Goal: Task Accomplishment & Management: Manage account settings

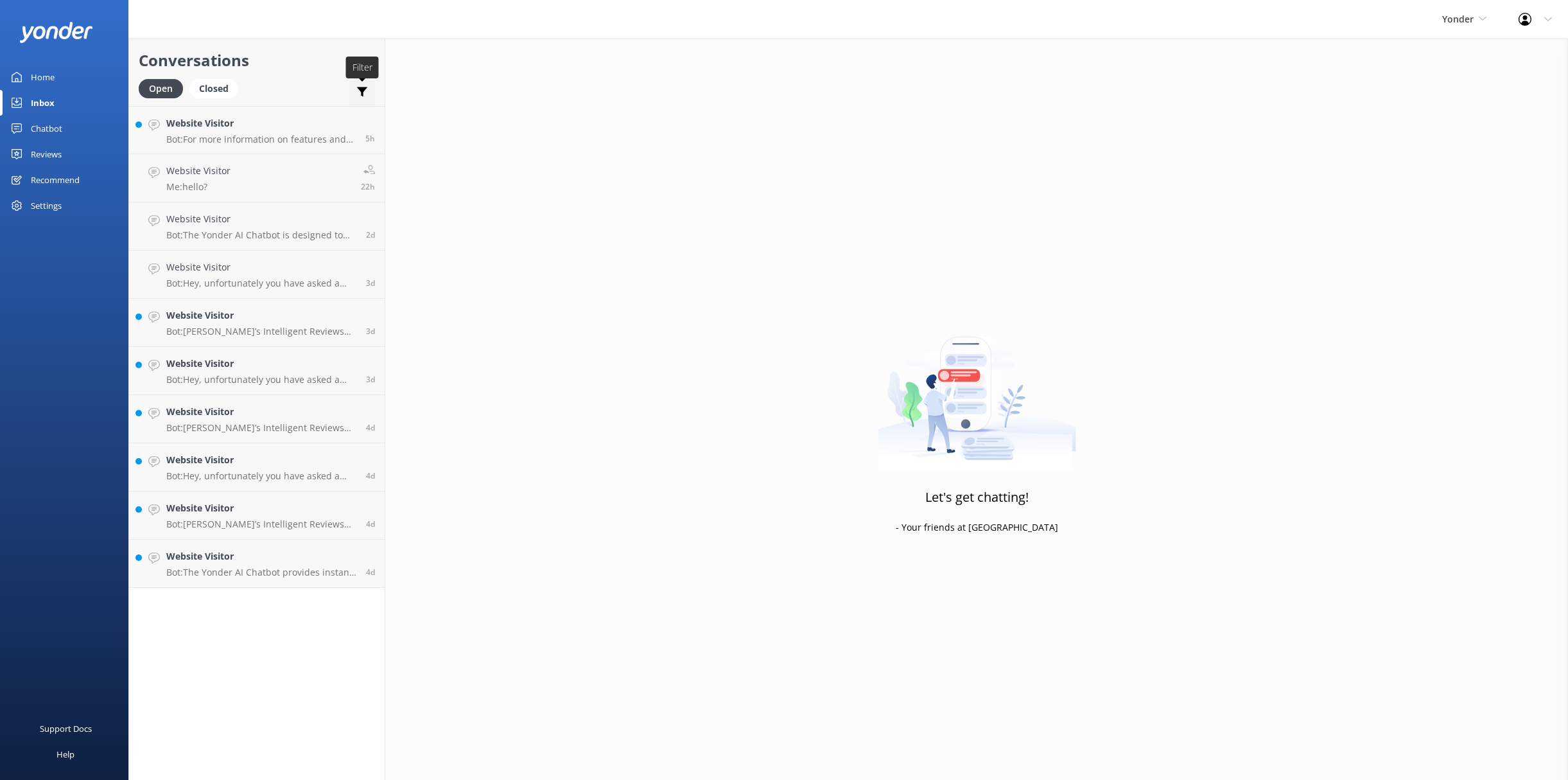
click at [358, 90] on icon at bounding box center [362, 92] width 13 height 13
click at [210, 93] on div "Closed" at bounding box center [214, 89] width 49 height 20
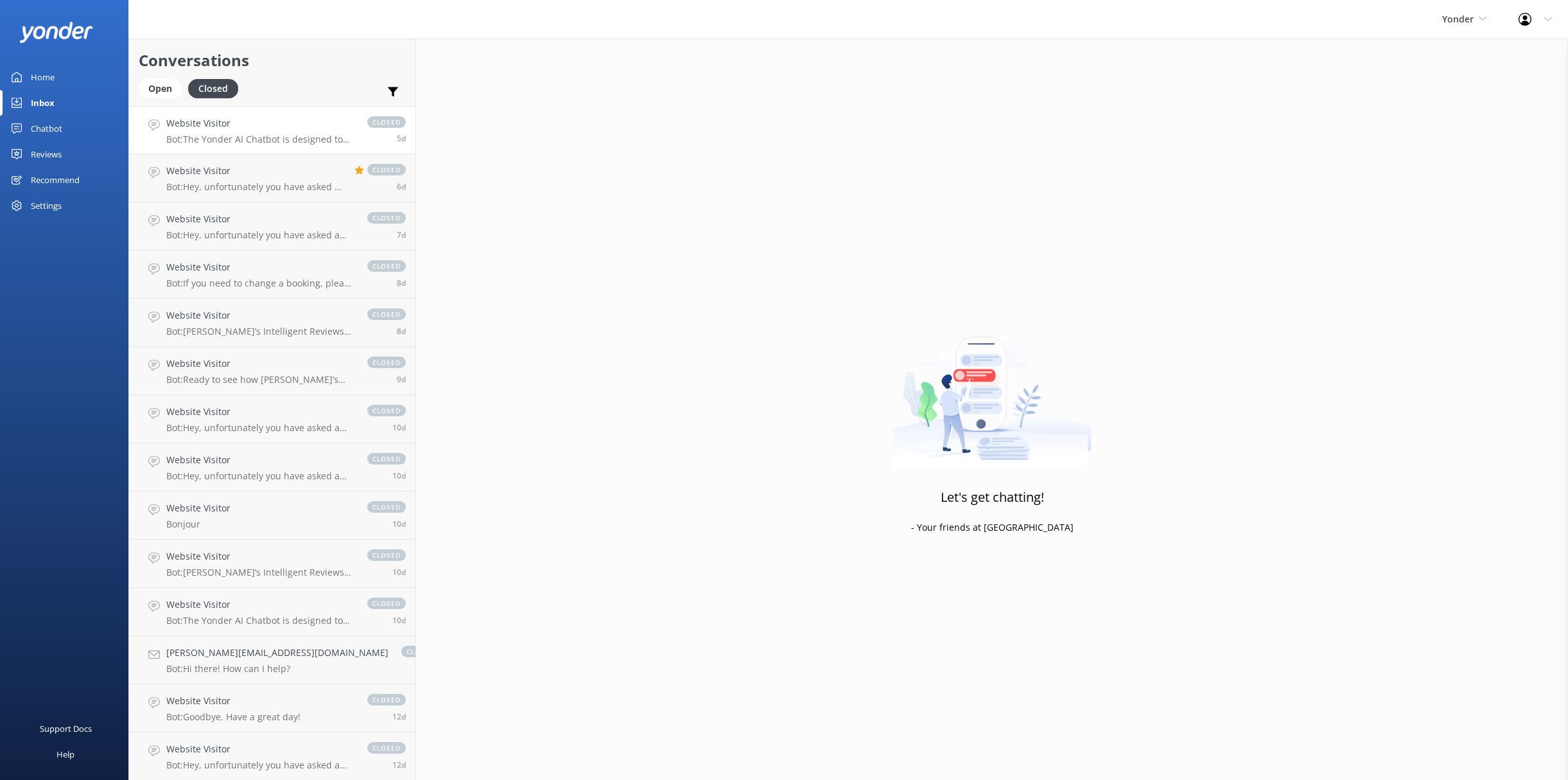
click at [232, 133] on p "Bot: The Yonder AI Chatbot is designed to handle over 70% of common enquiries i…" at bounding box center [260, 139] width 188 height 12
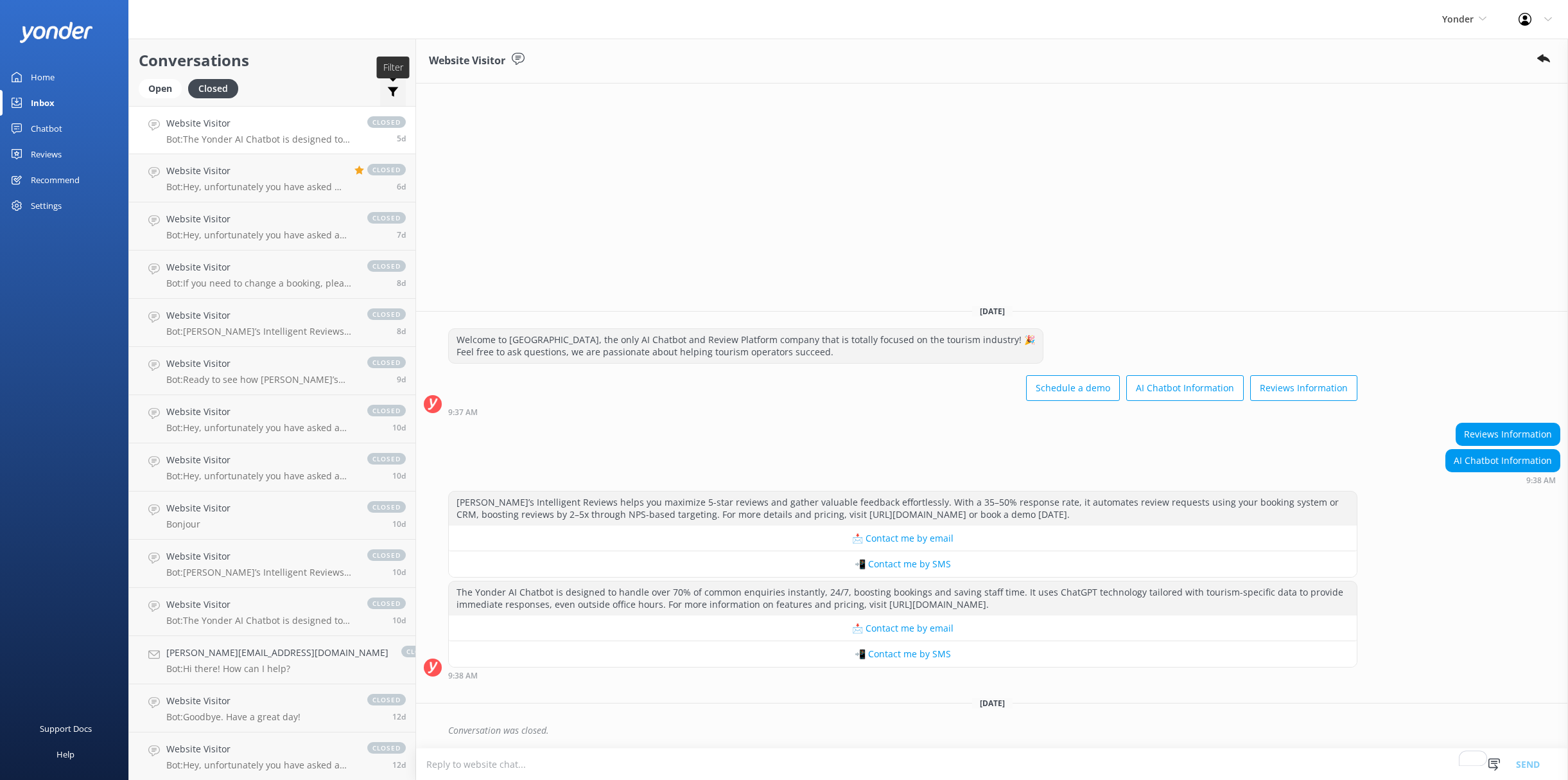
click at [386, 89] on icon at bounding box center [392, 92] width 13 height 13
click at [168, 89] on div "Open" at bounding box center [160, 89] width 43 height 20
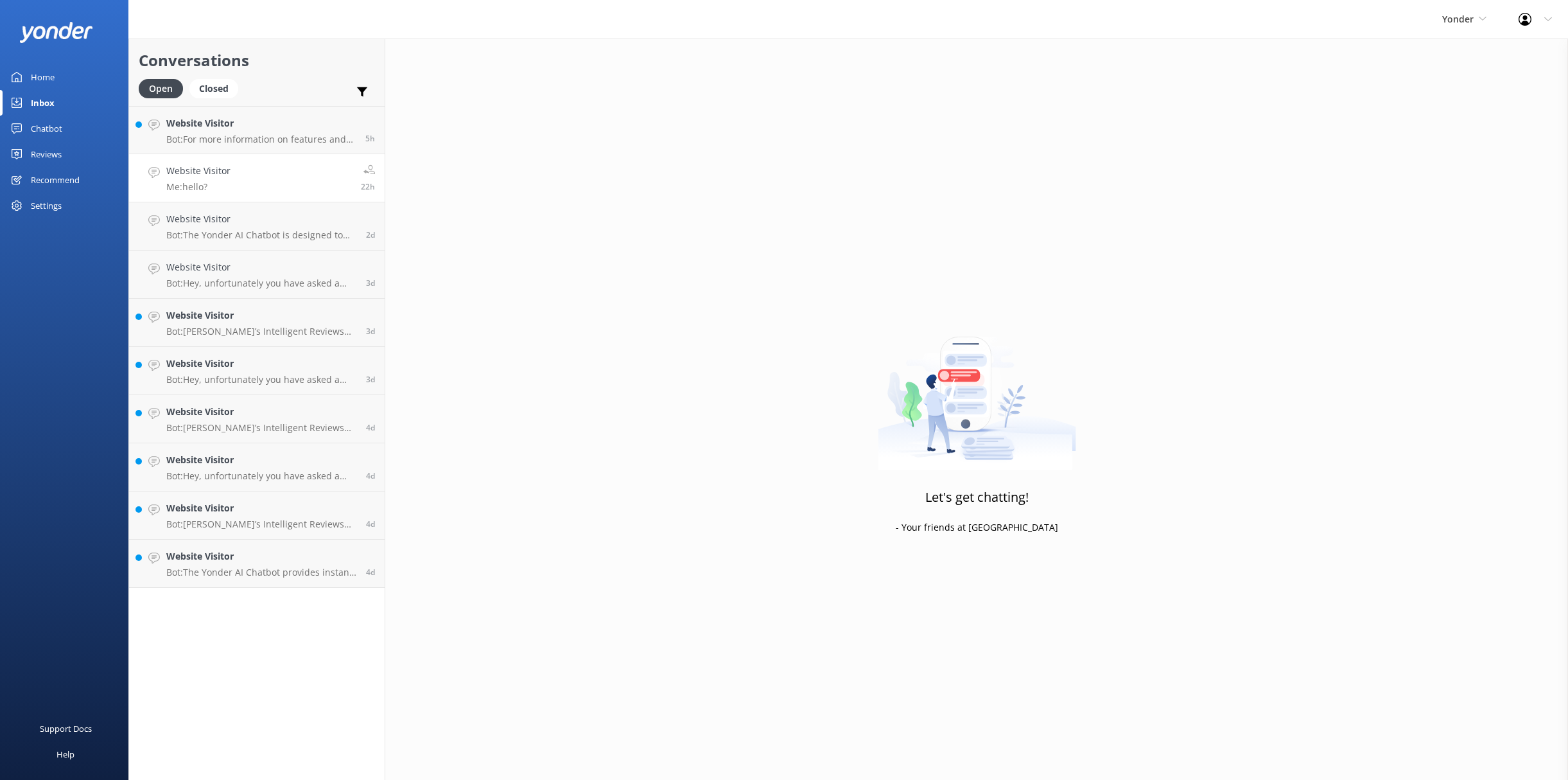
click at [244, 164] on link "Website Visitor Me: hello? 22h" at bounding box center [257, 178] width 256 height 48
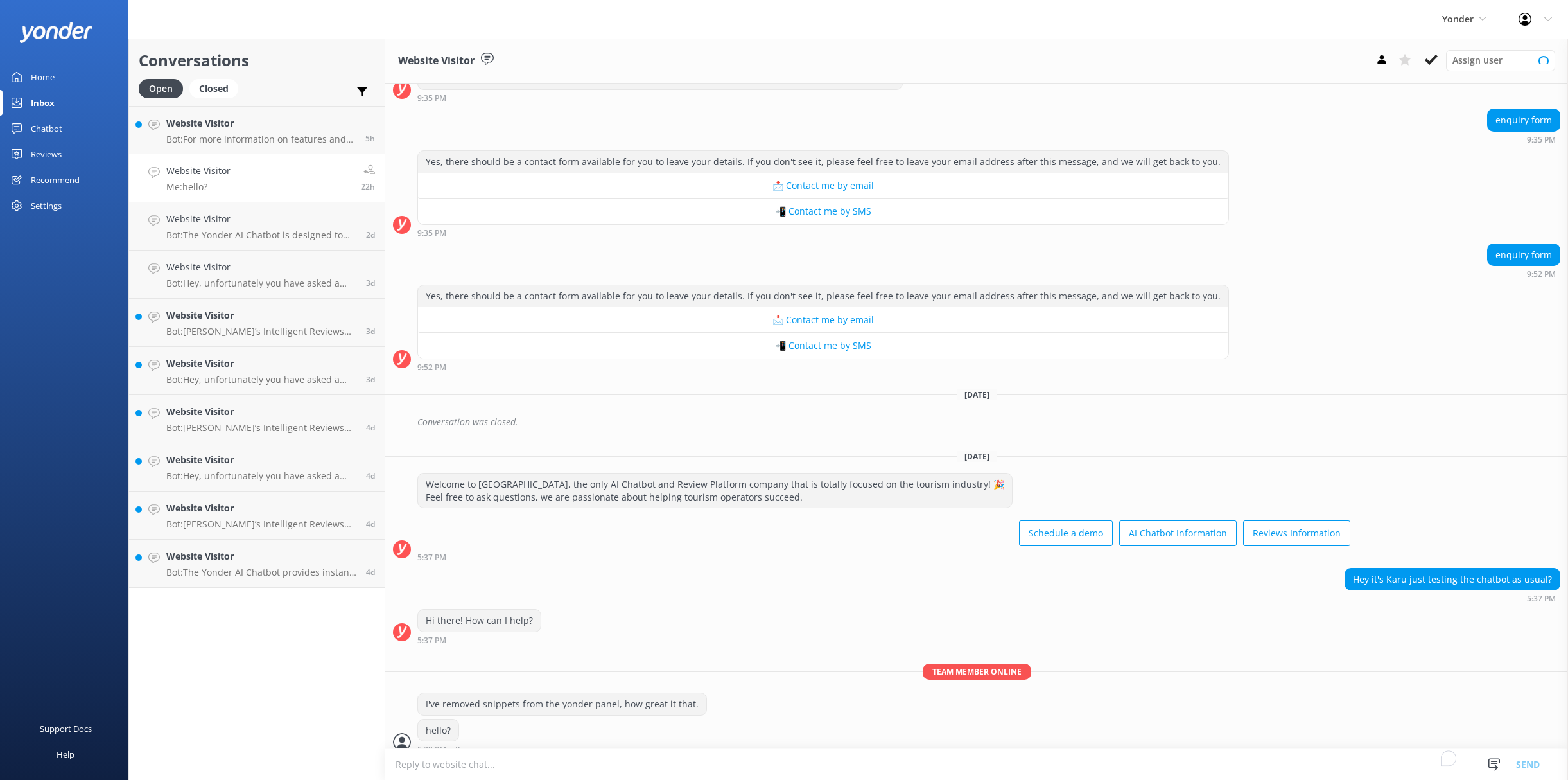
scroll to position [199, 0]
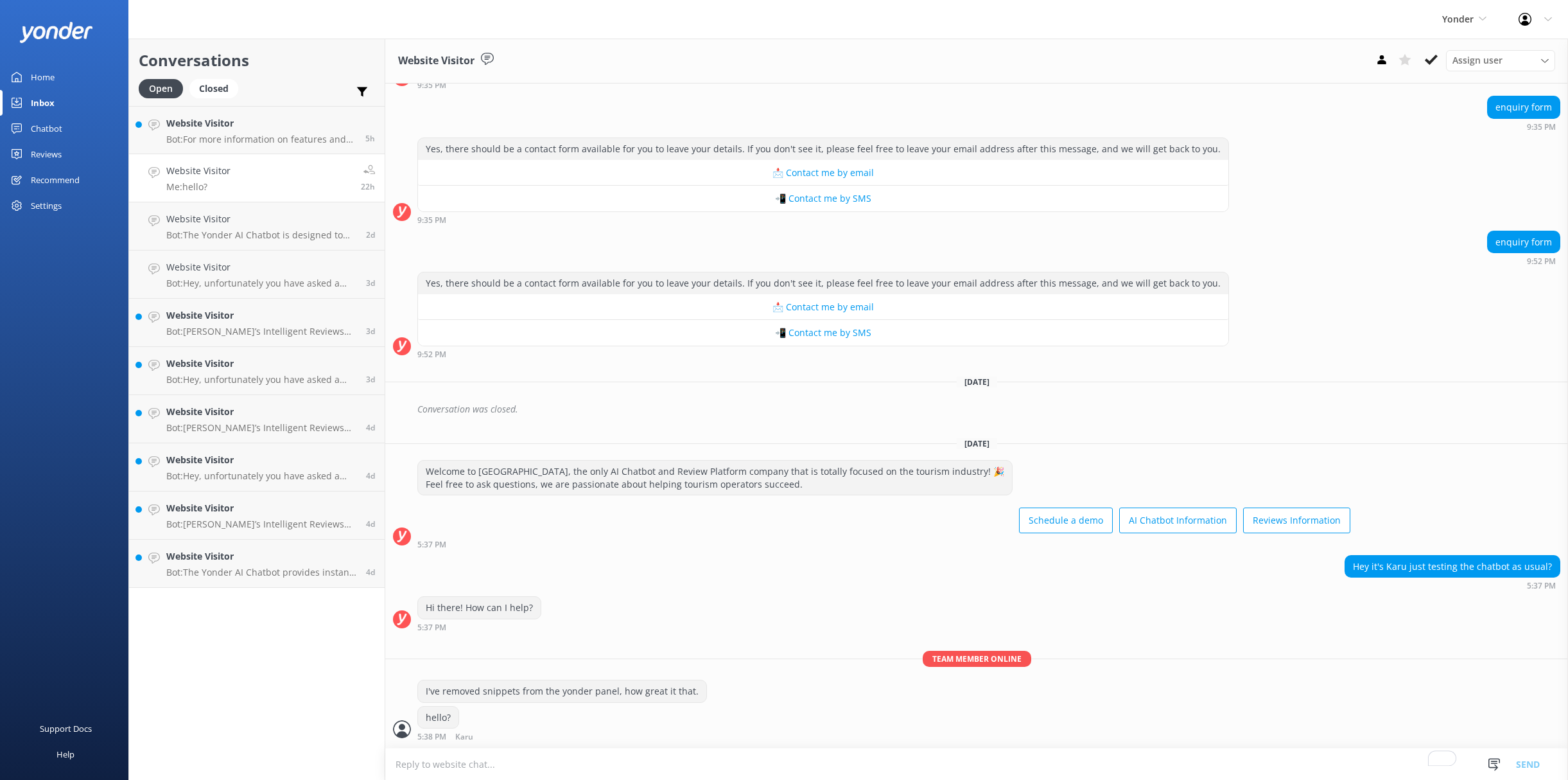
click at [375, 89] on div "Conversations Open Closed Important Assigned to me Unassigned SMS" at bounding box center [257, 72] width 256 height 67
click at [364, 90] on use at bounding box center [362, 92] width 11 height 10
click at [361, 87] on icon at bounding box center [362, 92] width 13 height 13
click at [249, 89] on div "Open Closed Important Assigned to me Unassigned SMS" at bounding box center [257, 94] width 236 height 30
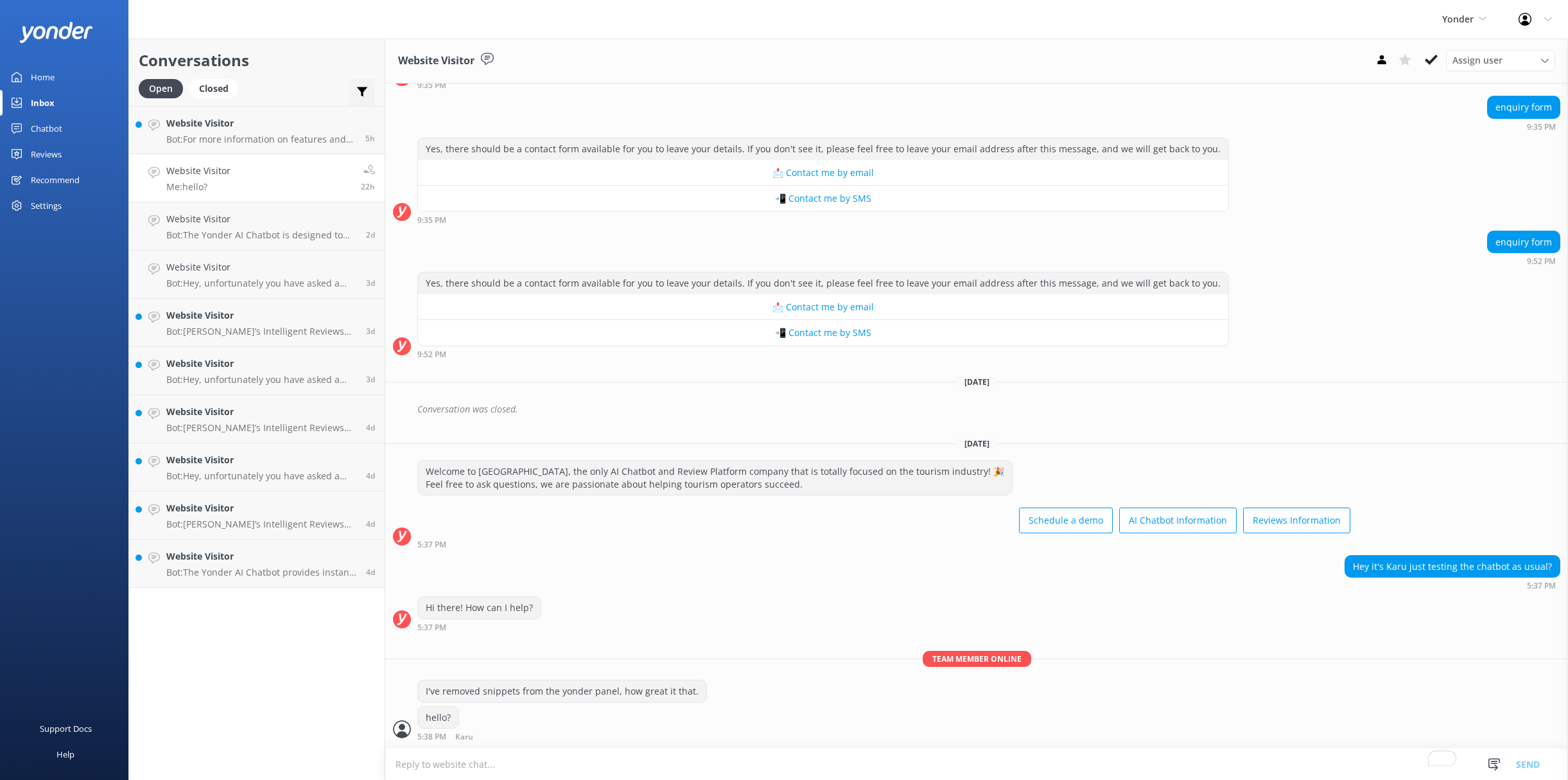
click at [370, 88] on div "Important Assigned to me Unassigned SMS" at bounding box center [362, 94] width 26 height 30
click at [362, 89] on use at bounding box center [362, 92] width 11 height 10
click at [362, 89] on use at bounding box center [362, 92] width 11 height 10
click at [360, 88] on use at bounding box center [362, 92] width 11 height 10
click at [279, 58] on h2 "Conversations" at bounding box center [257, 60] width 236 height 24
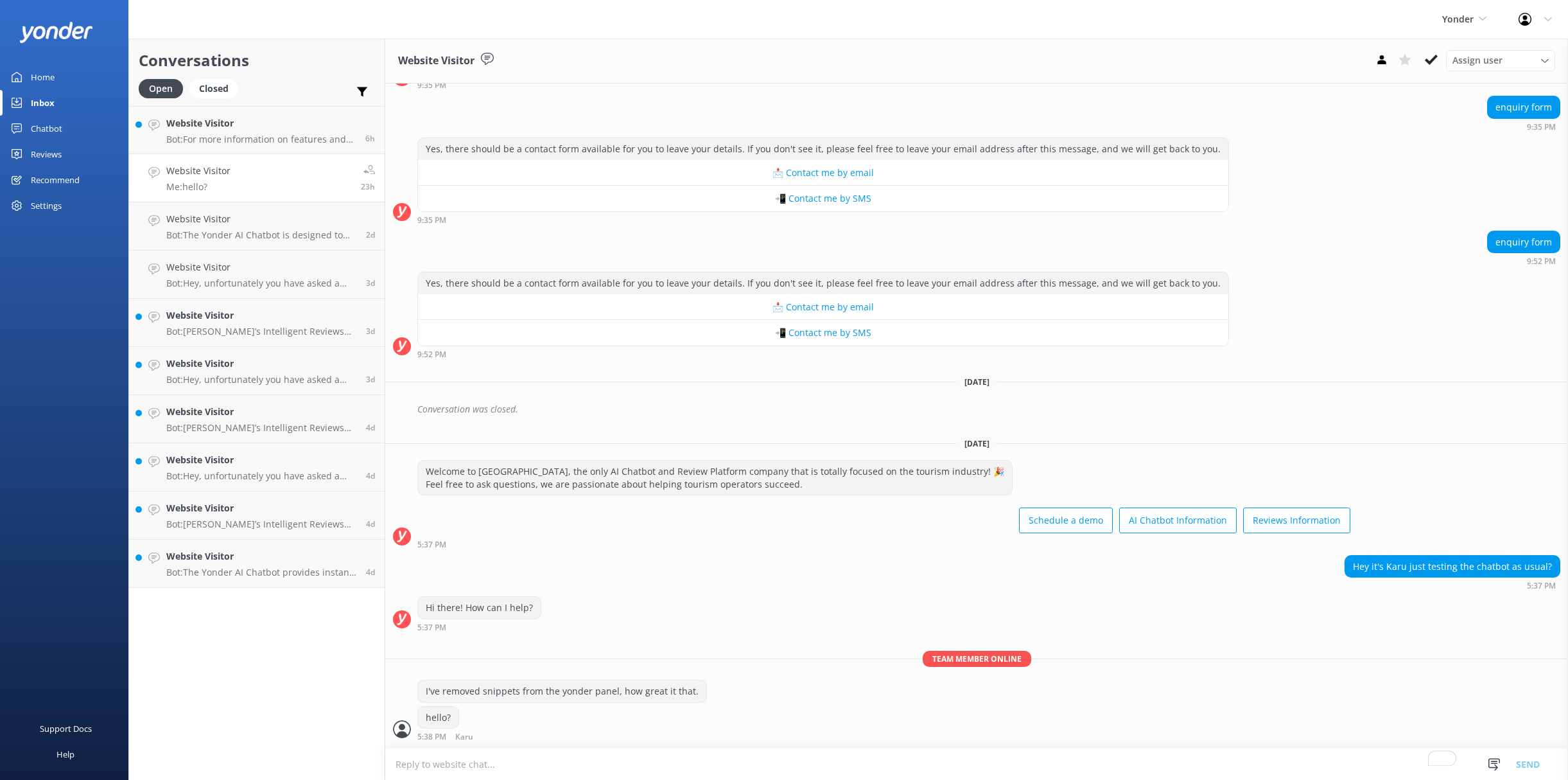
click at [774, 763] on textarea "To enrich screen reader interactions, please activate Accessibility in Grammarl…" at bounding box center [976, 764] width 1183 height 31
click at [1469, 19] on span "Yonder" at bounding box center [1457, 19] width 31 height 13
click at [1502, 61] on link "[PERSON_NAME]" at bounding box center [1490, 54] width 129 height 30
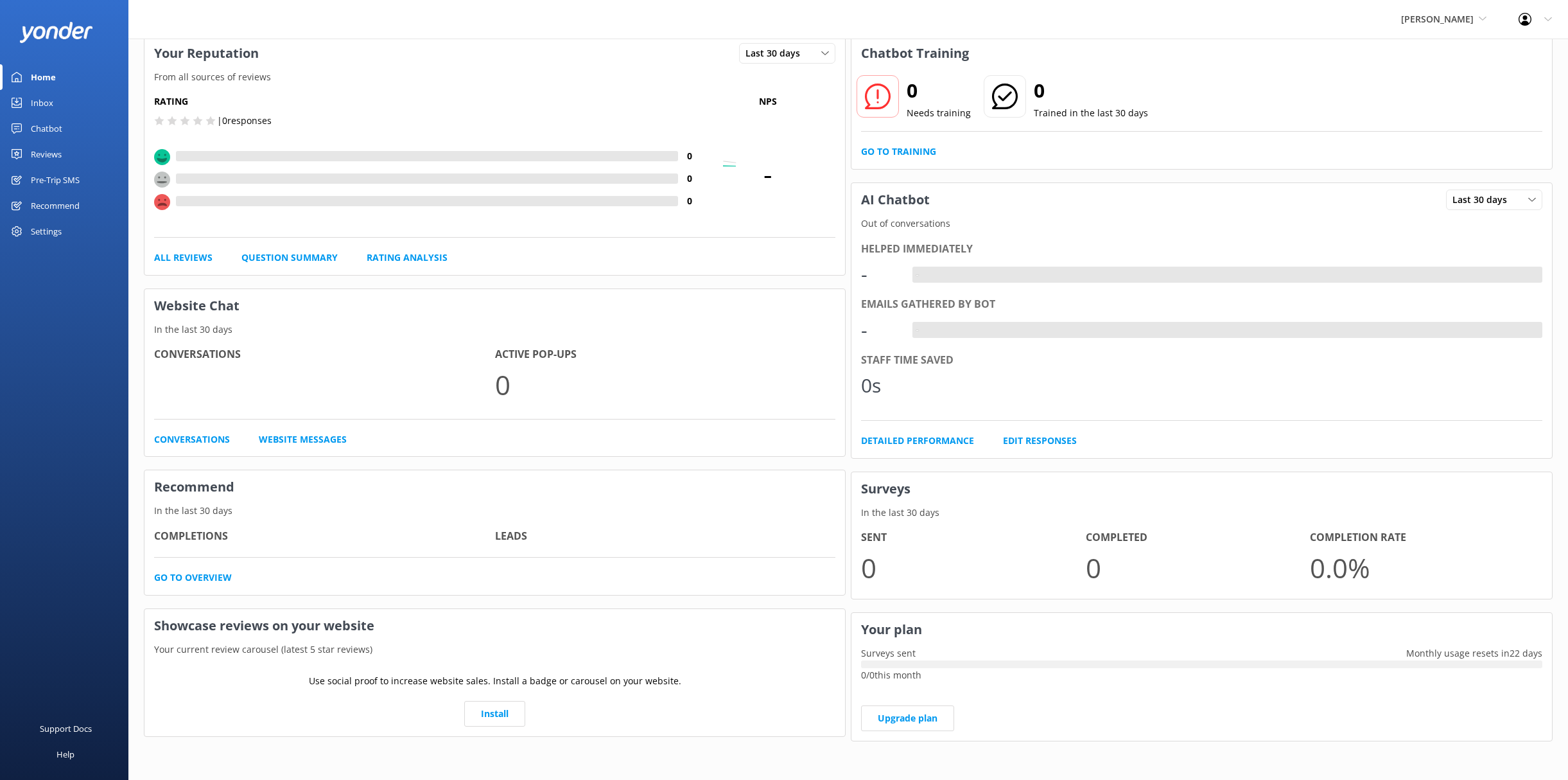
scroll to position [69, 0]
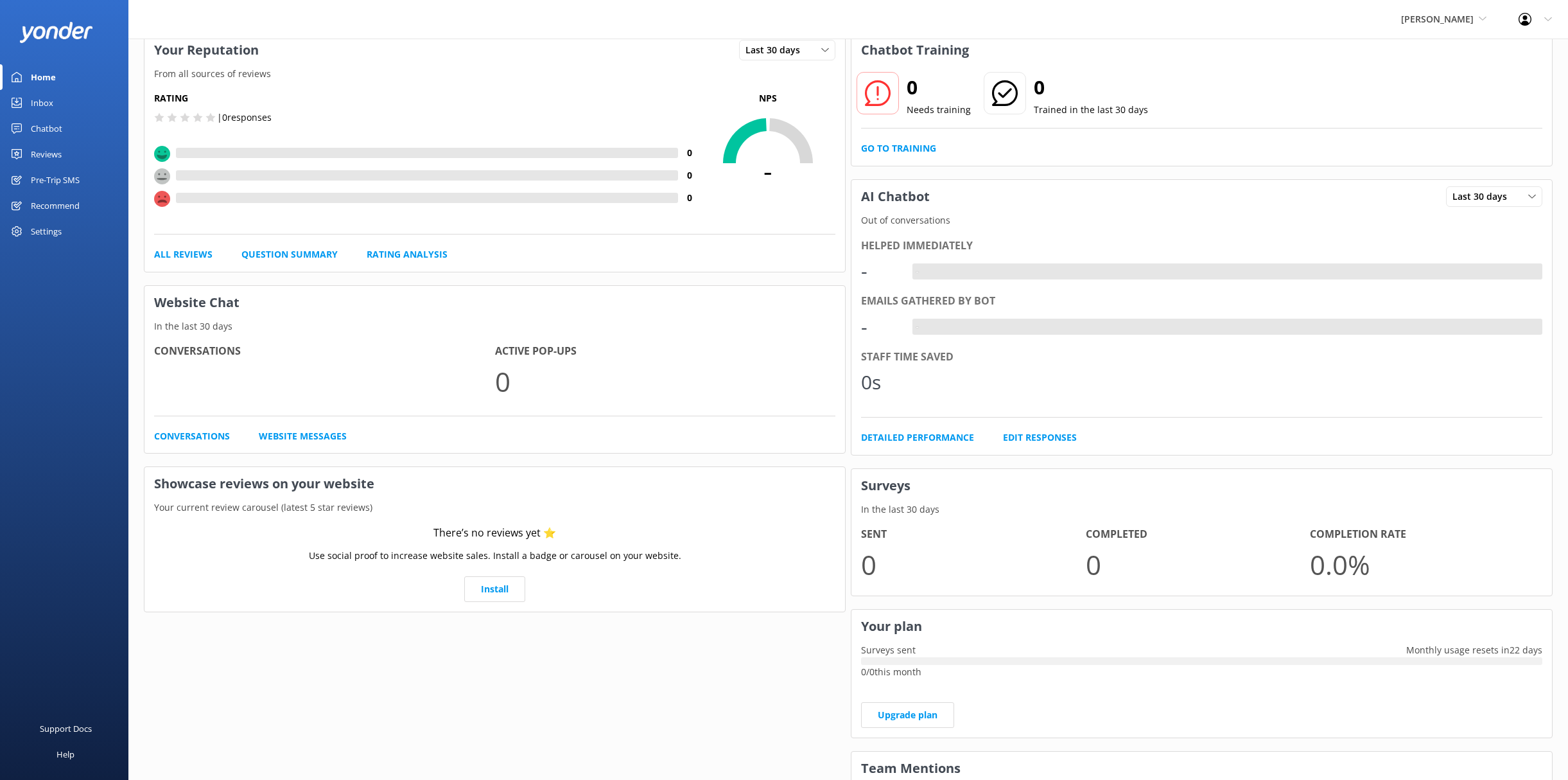
click at [72, 102] on link "Inbox" at bounding box center [64, 103] width 129 height 26
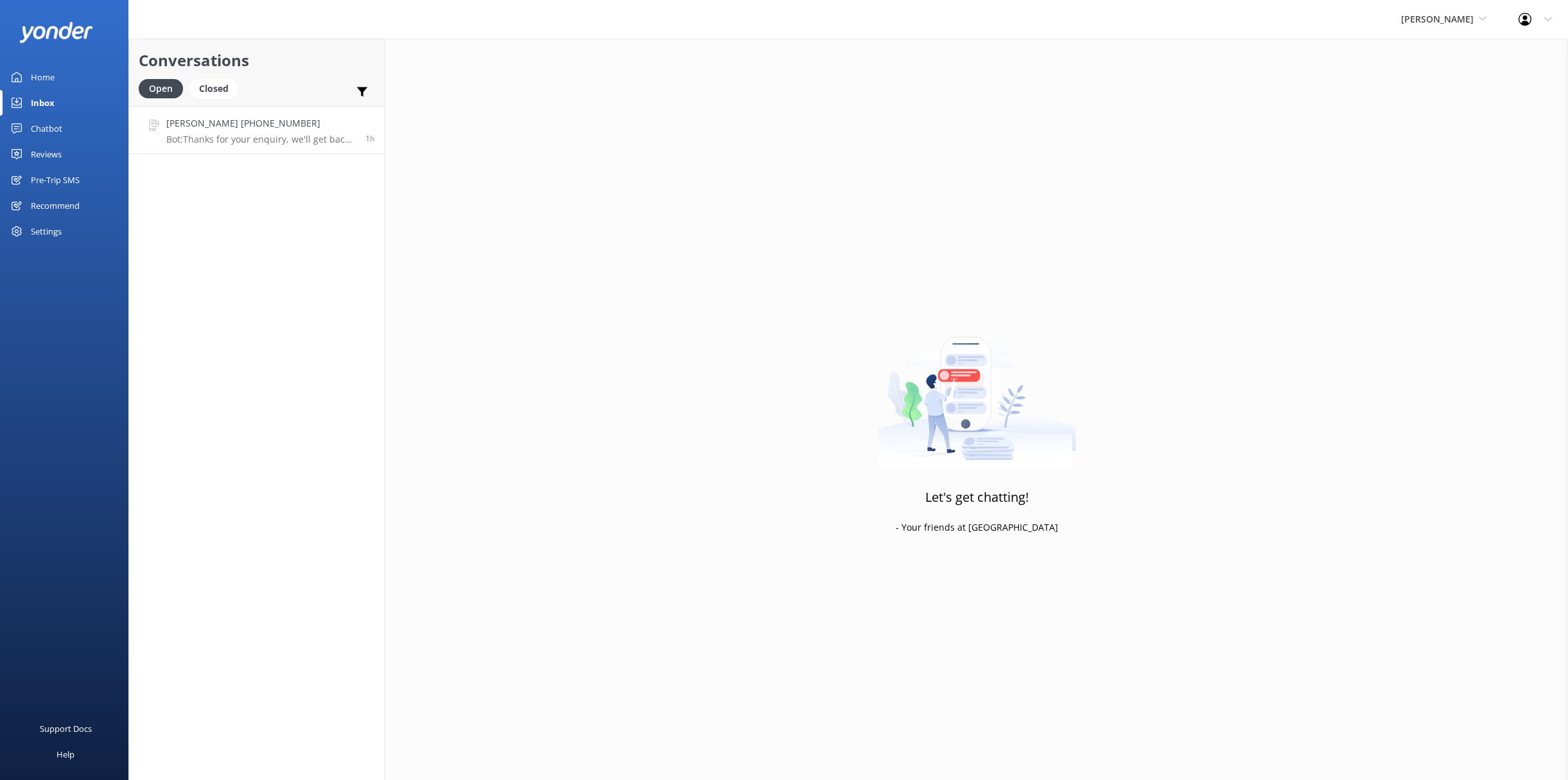
click at [248, 148] on link "Danny Amlie +13198307718 Bot: Thanks for your enquiry, we'll get back to you as…" at bounding box center [257, 131] width 256 height 48
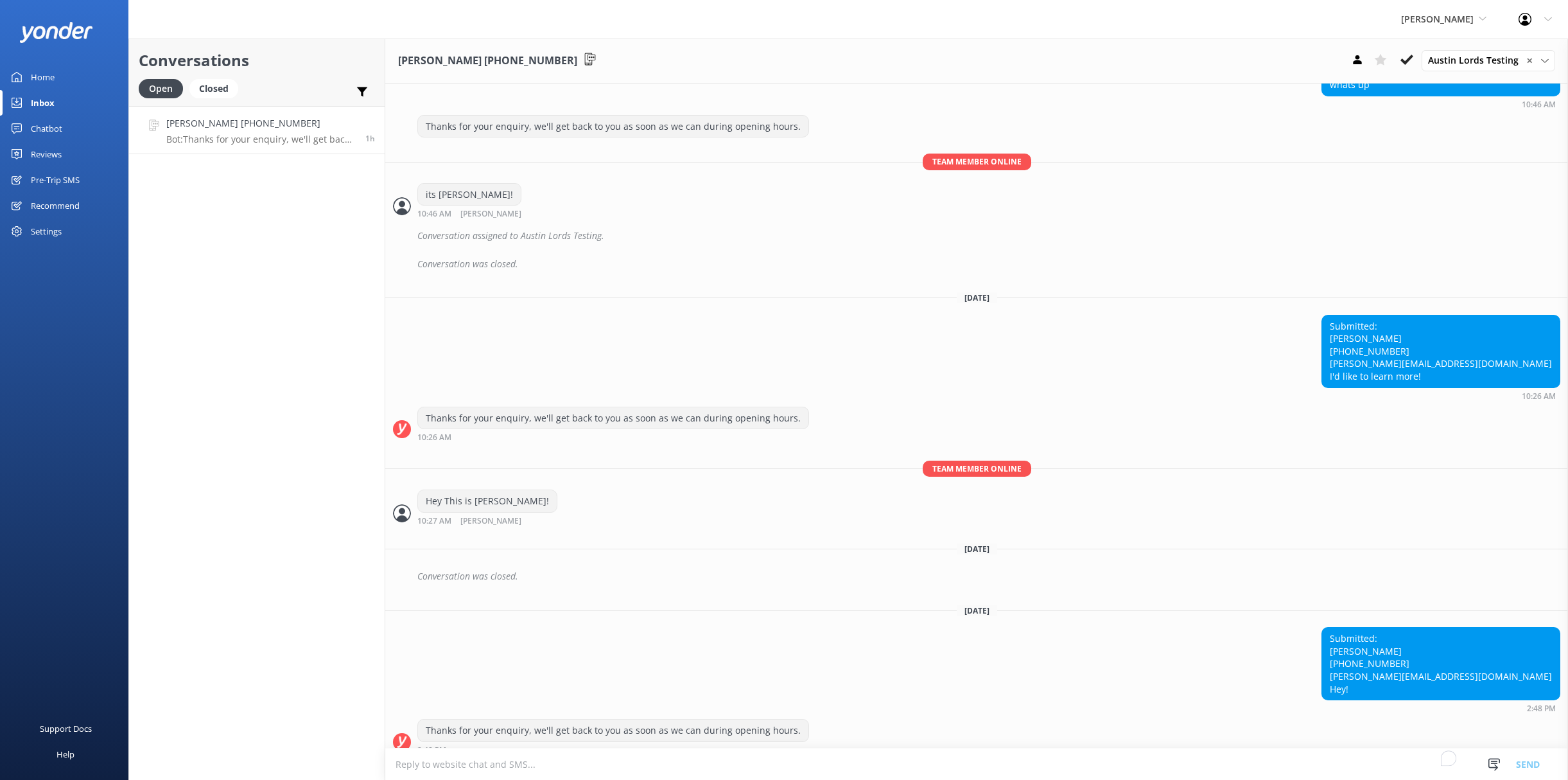
scroll to position [1199, 0]
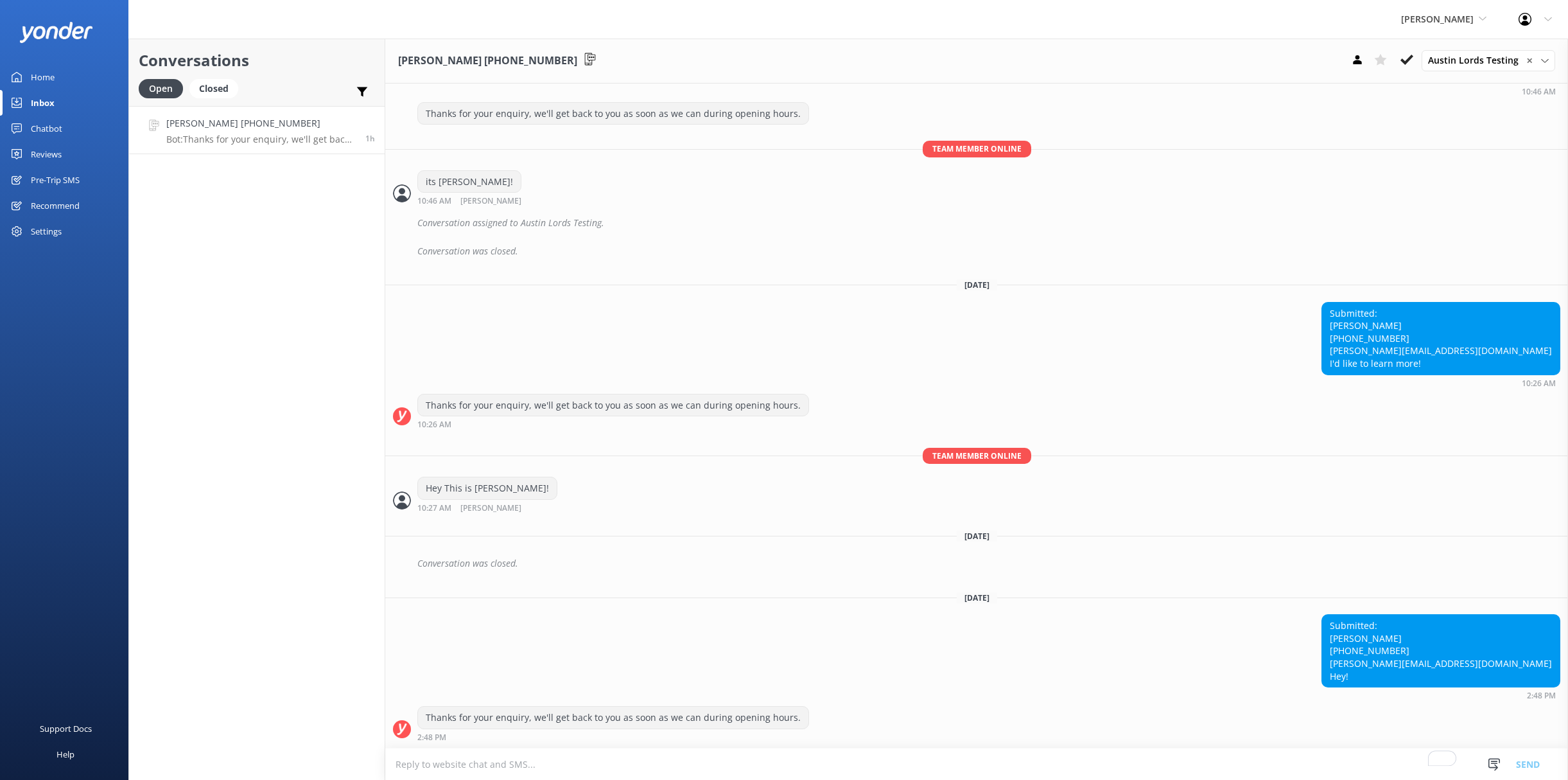
click at [1092, 774] on textarea "To enrich screen reader interactions, please activate Accessibility in Grammarl…" at bounding box center [976, 764] width 1183 height 31
click at [1053, 775] on textarea "To enrich screen reader interactions, please activate Accessibility in Grammarl…" at bounding box center [976, 764] width 1183 height 31
click at [1467, 26] on div "Yonder Zipline Yonder Zipline Chad's River Rafting Chipper's Adventure Co. Yond…" at bounding box center [1443, 19] width 117 height 38
click at [1434, 89] on link "[PERSON_NAME]'s River Rafting" at bounding box center [1449, 90] width 129 height 42
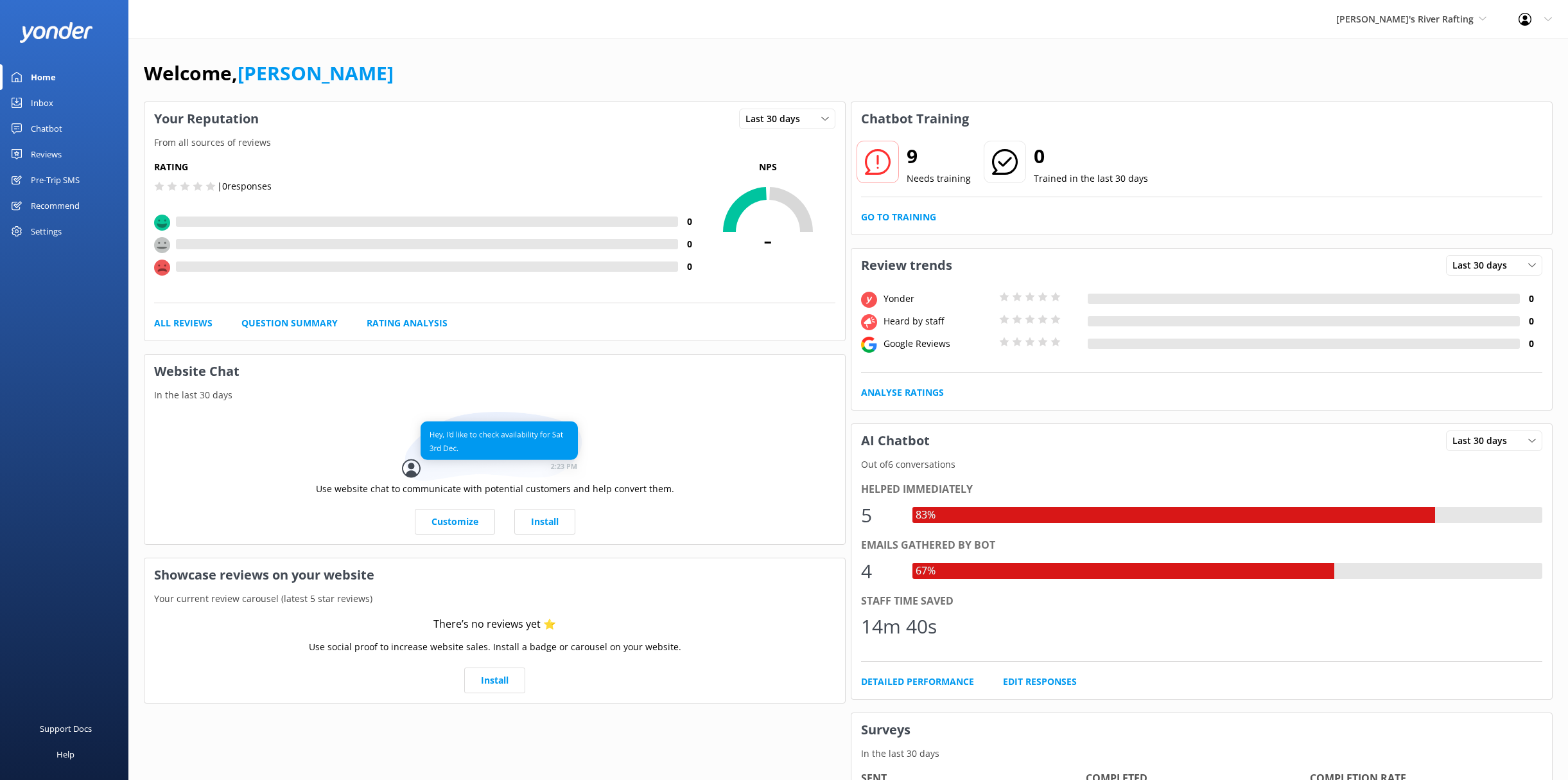
click at [51, 104] on div "Inbox" at bounding box center [41, 103] width 22 height 26
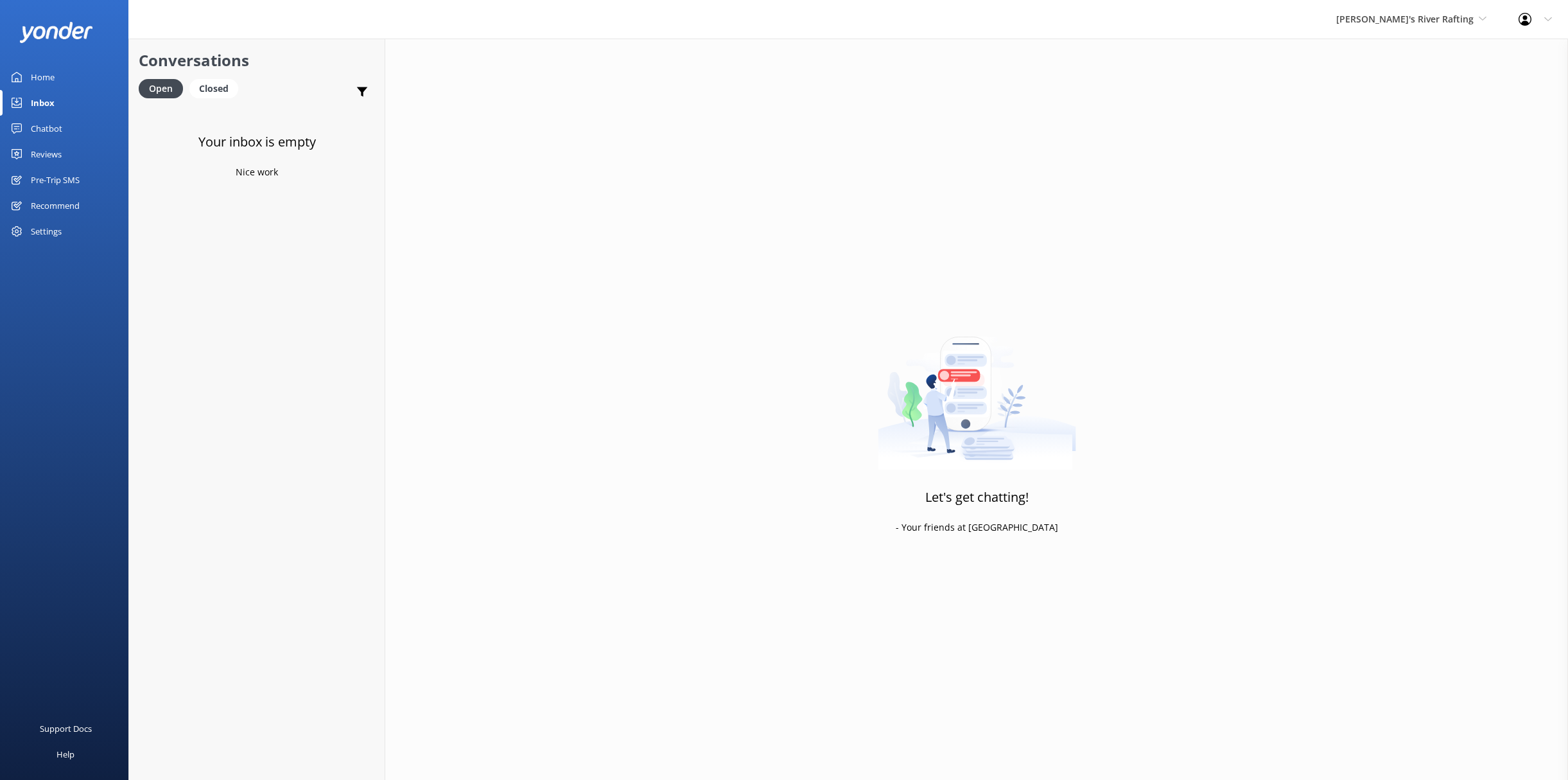
click at [211, 74] on div "Conversations Open Closed Important Assigned to me Unassigned" at bounding box center [257, 72] width 256 height 67
click at [211, 92] on div "Closed" at bounding box center [214, 89] width 49 height 20
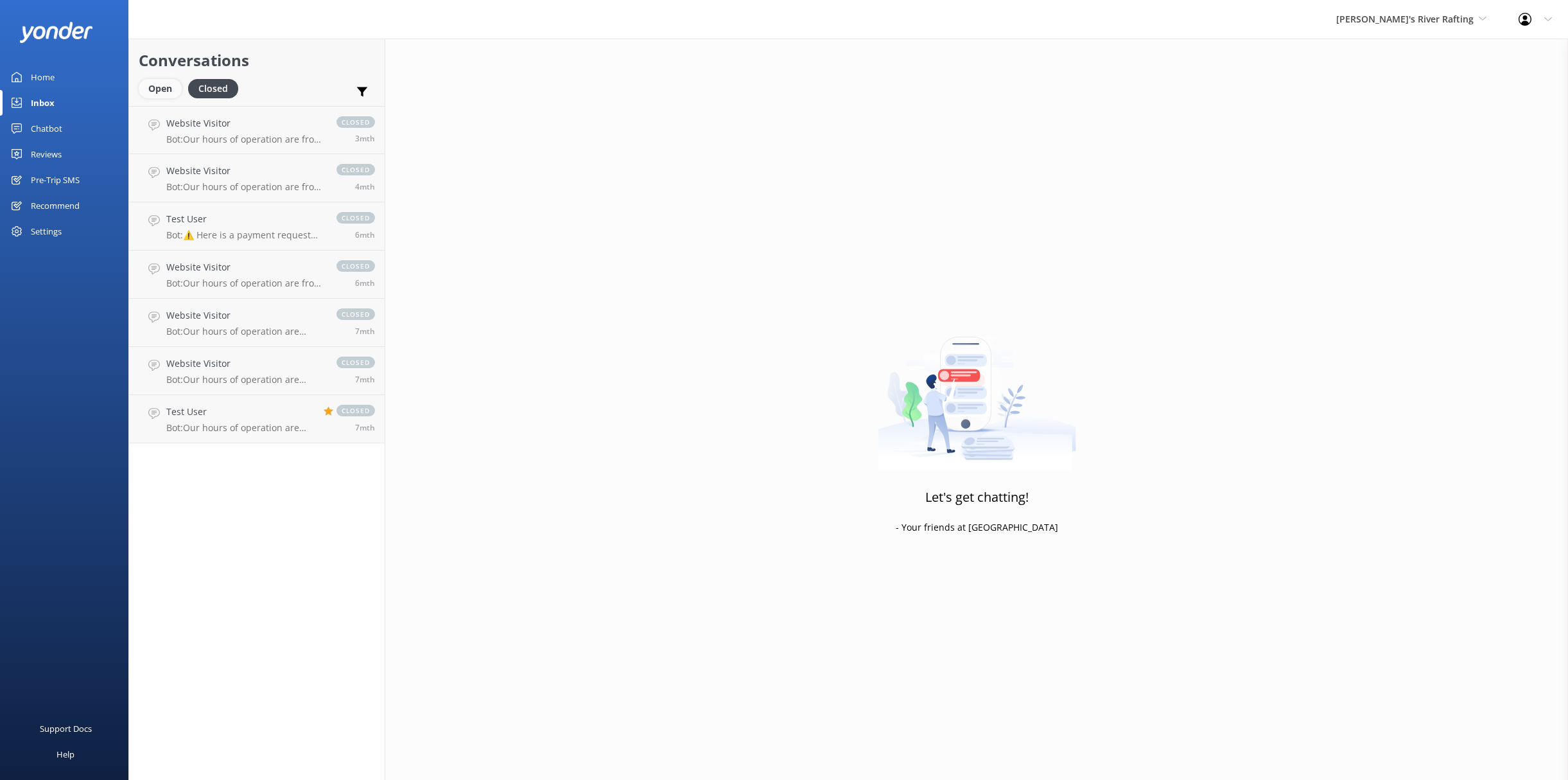
click at [141, 95] on div "Open" at bounding box center [160, 89] width 43 height 20
